Goal: Browse casually

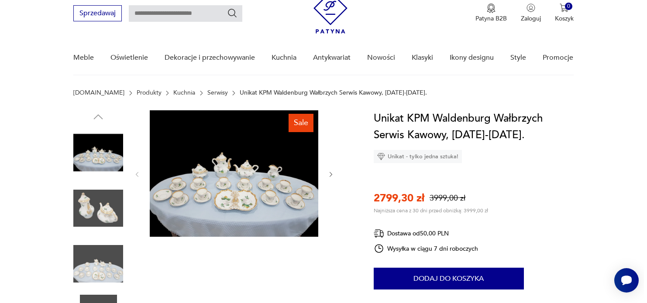
scroll to position [87, 0]
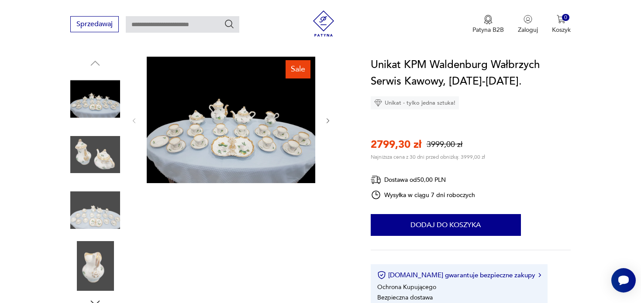
click at [233, 147] on img at bounding box center [231, 120] width 168 height 127
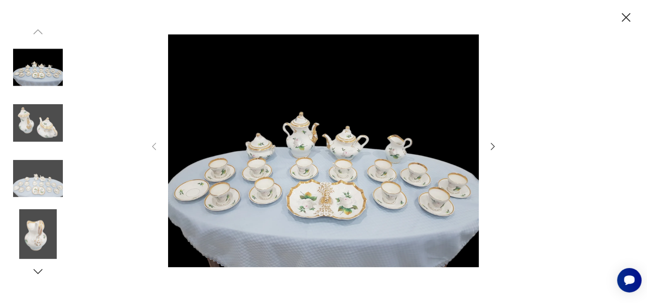
click at [26, 233] on img at bounding box center [38, 235] width 50 height 50
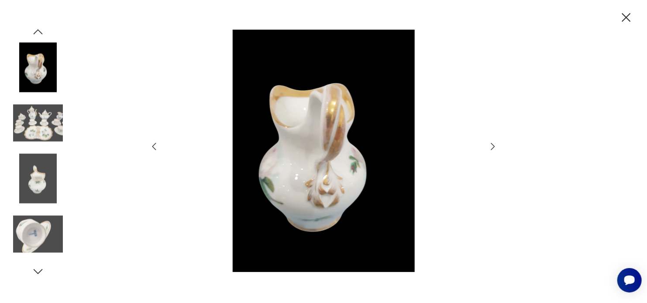
click at [495, 149] on icon "button" at bounding box center [493, 146] width 10 height 10
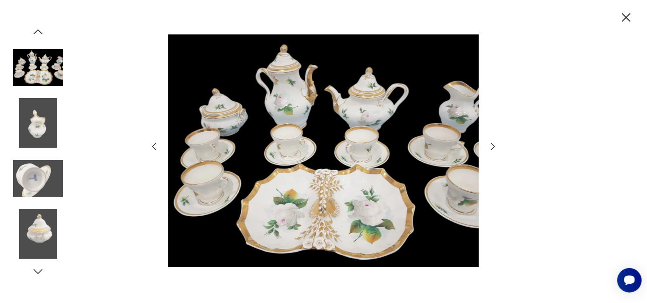
click at [495, 149] on icon "button" at bounding box center [493, 146] width 10 height 10
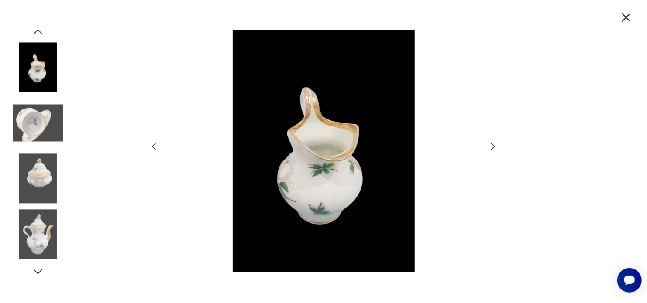
click at [495, 149] on icon "button" at bounding box center [493, 146] width 10 height 10
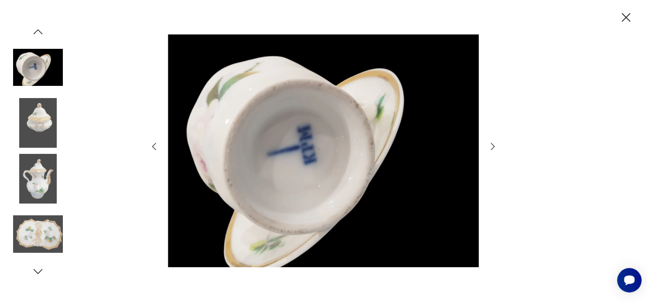
click at [495, 149] on icon "button" at bounding box center [493, 146] width 10 height 10
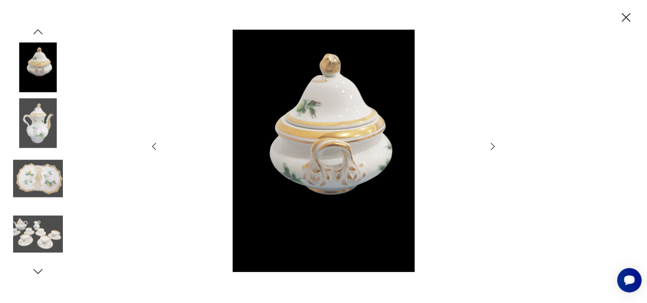
click at [495, 149] on icon "button" at bounding box center [493, 146] width 10 height 10
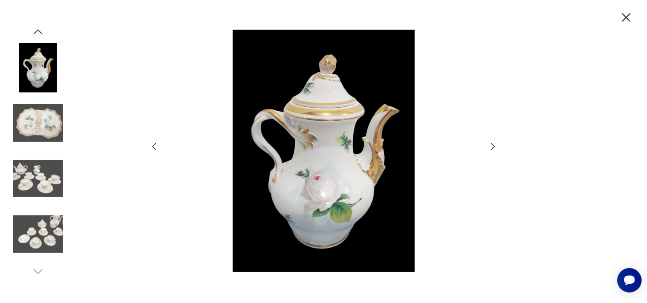
click at [495, 149] on icon "button" at bounding box center [493, 146] width 10 height 10
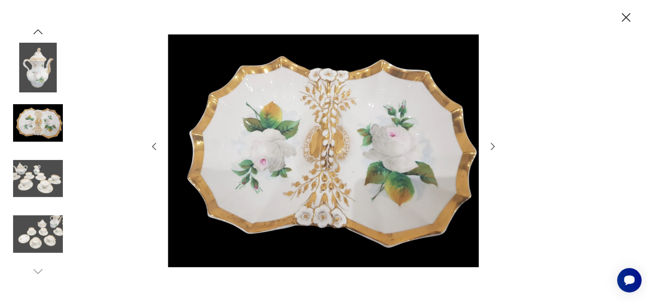
click at [495, 149] on icon "button" at bounding box center [493, 146] width 10 height 10
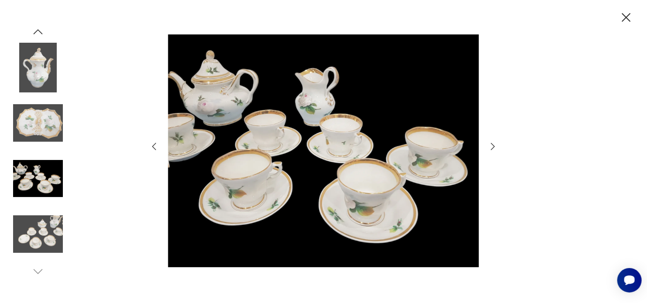
click at [495, 149] on icon "button" at bounding box center [493, 146] width 10 height 10
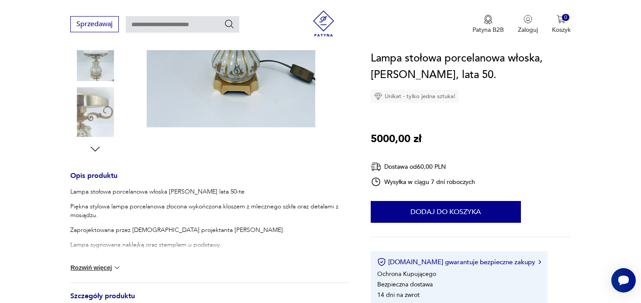
scroll to position [131, 0]
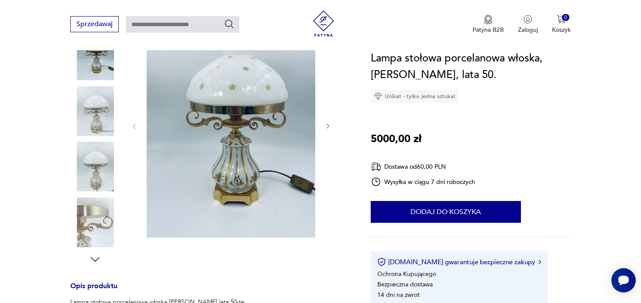
click at [332, 126] on div at bounding box center [209, 139] width 279 height 253
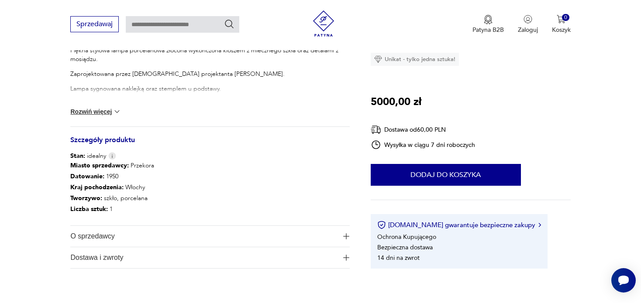
scroll to position [393, 0]
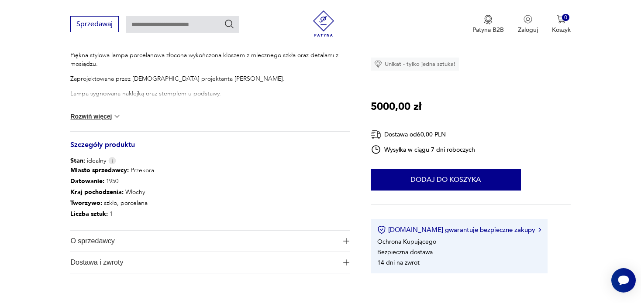
click at [348, 239] on img "button" at bounding box center [346, 241] width 6 height 6
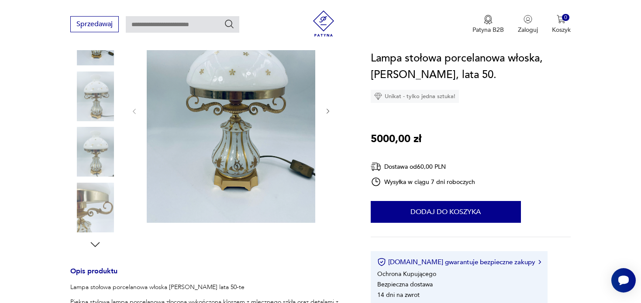
scroll to position [131, 0]
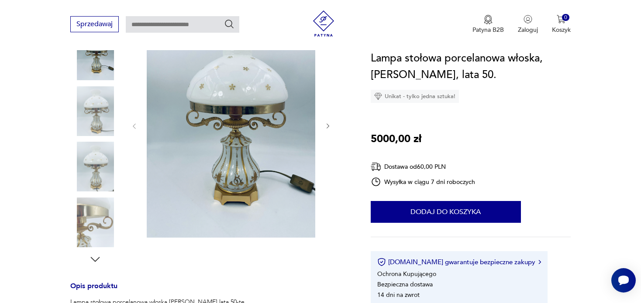
click at [91, 220] on img at bounding box center [95, 223] width 50 height 50
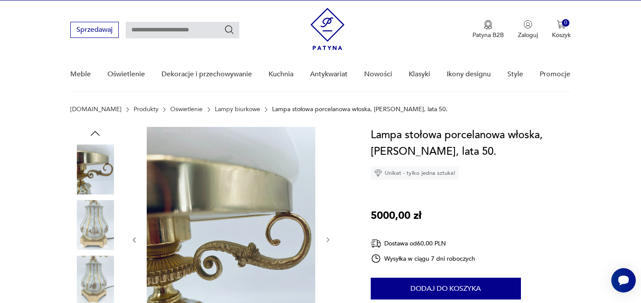
scroll to position [0, 0]
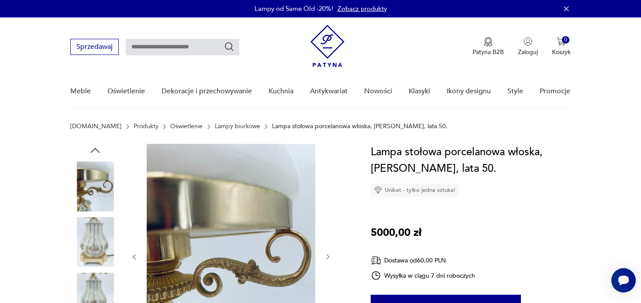
click at [90, 244] on img at bounding box center [95, 242] width 50 height 50
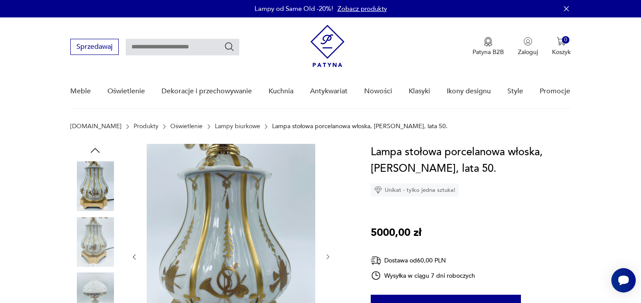
click at [93, 194] on img at bounding box center [95, 186] width 50 height 50
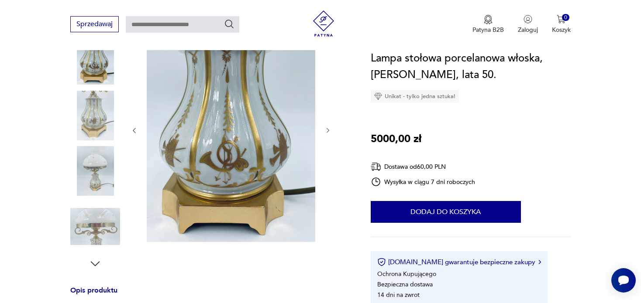
scroll to position [218, 0]
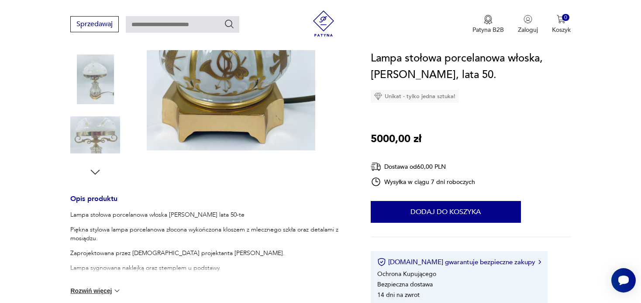
click at [93, 141] on img at bounding box center [95, 135] width 50 height 50
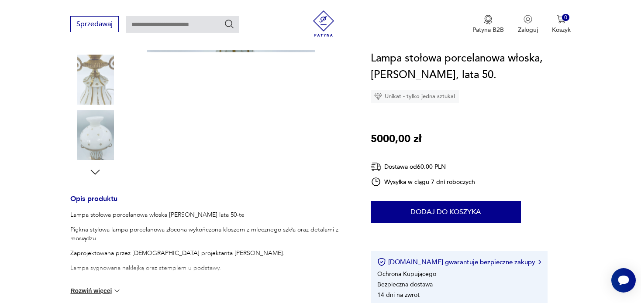
scroll to position [169, 0]
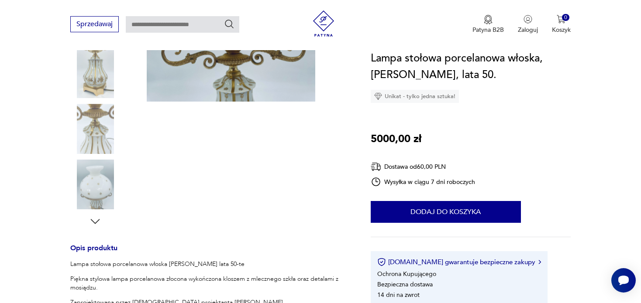
click at [94, 182] on img at bounding box center [95, 185] width 50 height 50
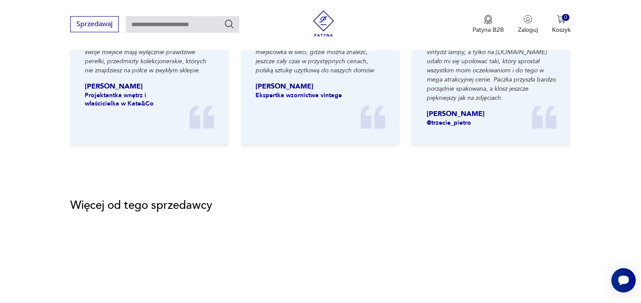
scroll to position [892, 0]
